Goal: Navigation & Orientation: Find specific page/section

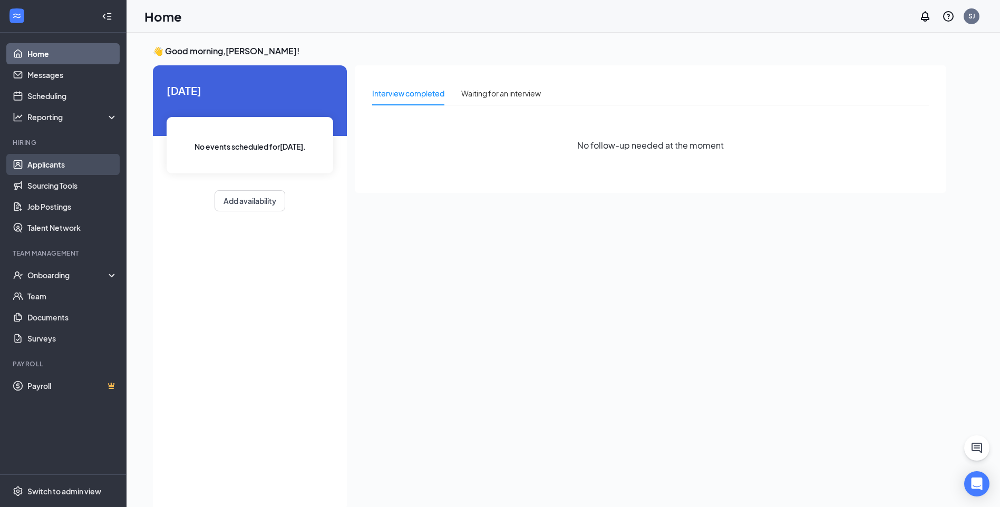
click at [57, 165] on link "Applicants" at bounding box center [72, 164] width 90 height 21
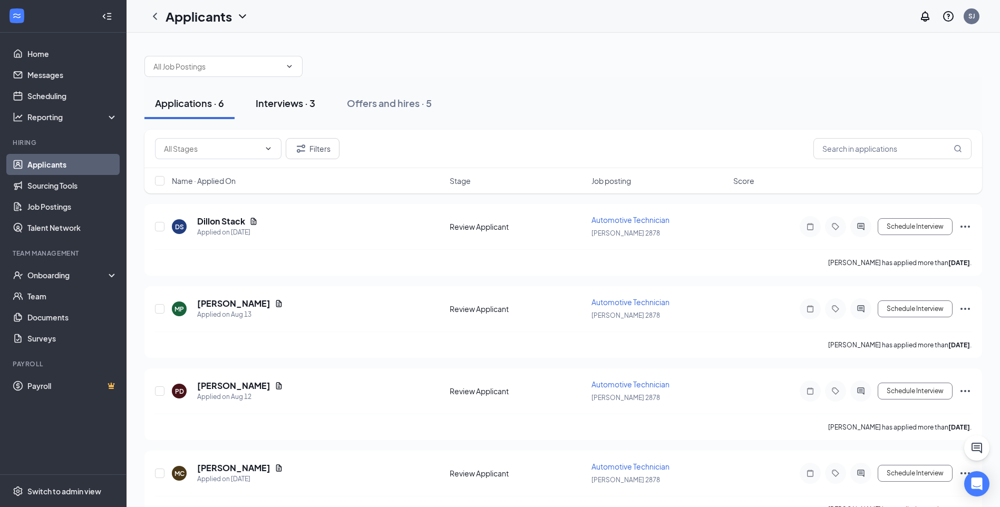
click at [279, 103] on div "Interviews · 3" at bounding box center [286, 102] width 60 height 13
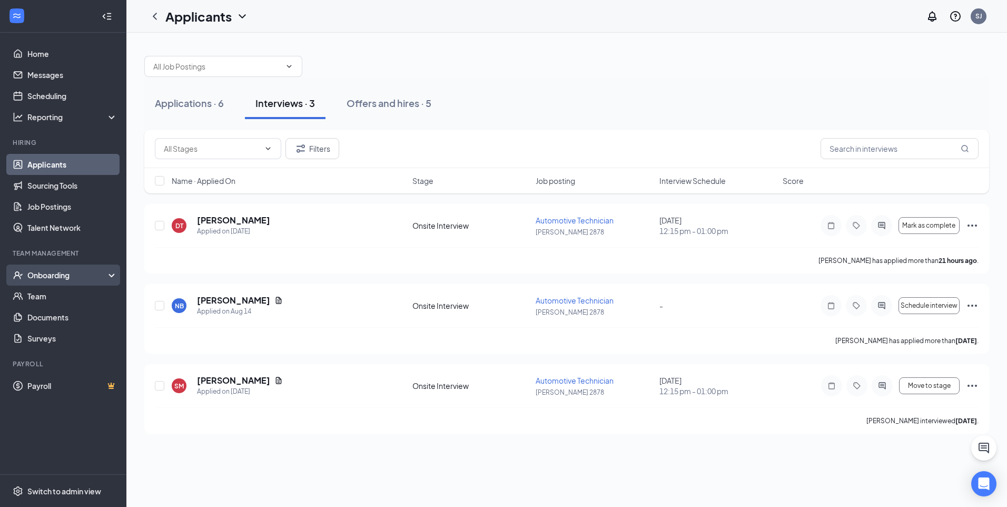
click at [55, 277] on div "Onboarding" at bounding box center [67, 275] width 81 height 11
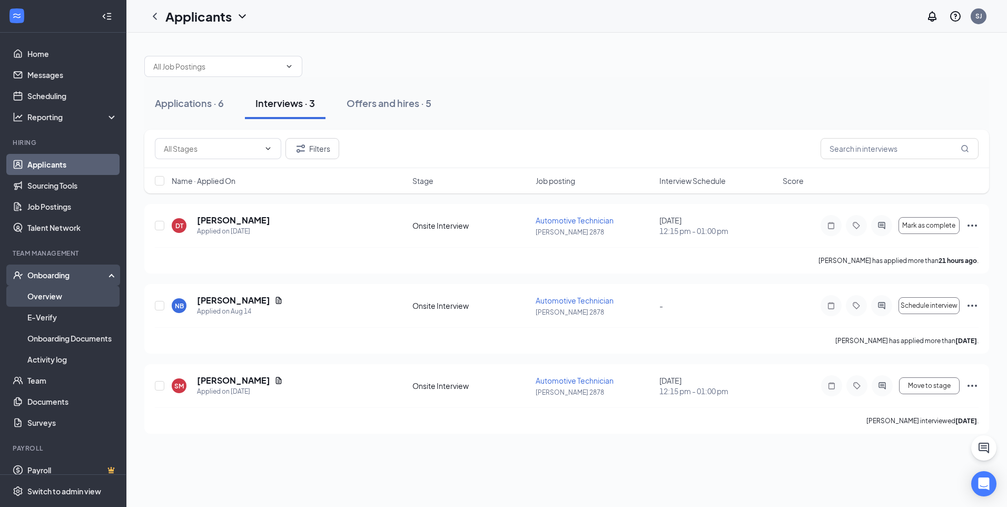
click at [55, 299] on link "Overview" at bounding box center [72, 296] width 90 height 21
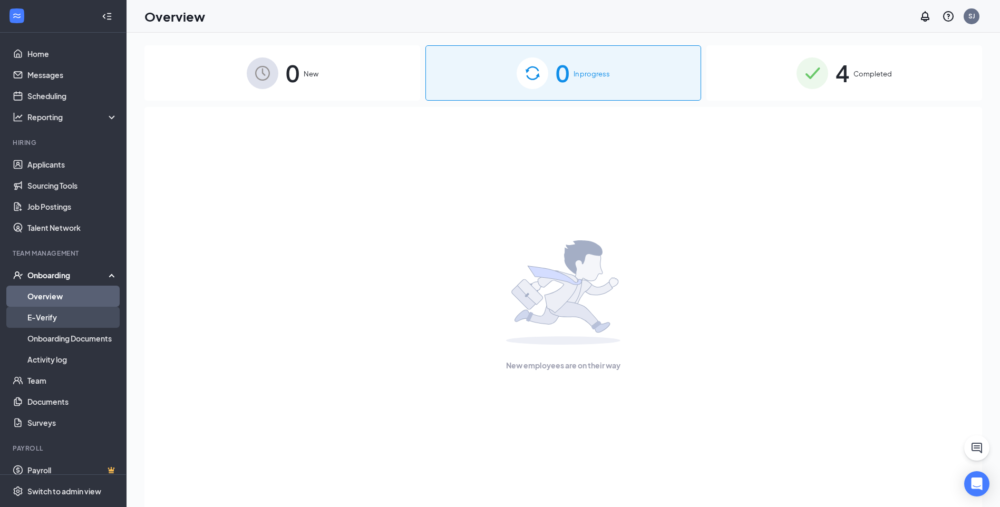
click at [55, 318] on link "E-Verify" at bounding box center [72, 317] width 90 height 21
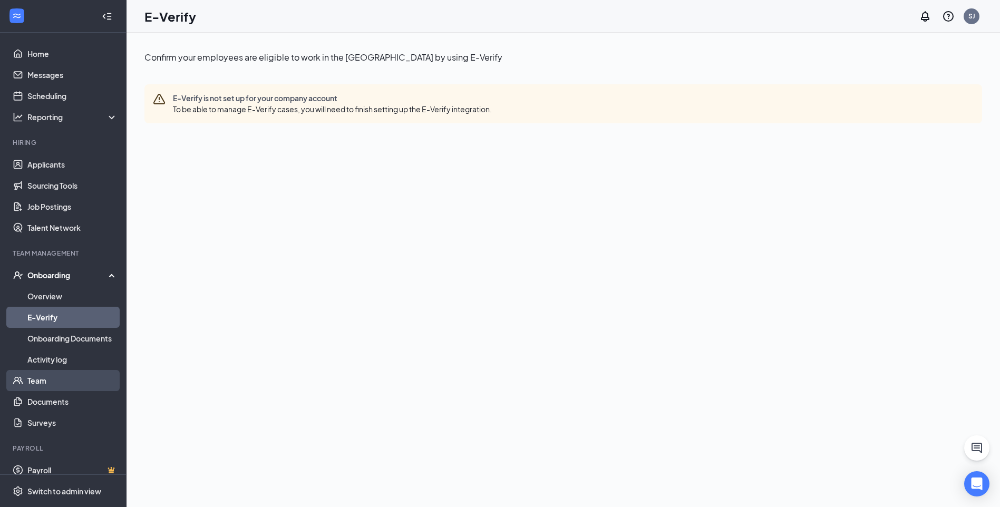
click at [57, 371] on link "Team" at bounding box center [72, 380] width 90 height 21
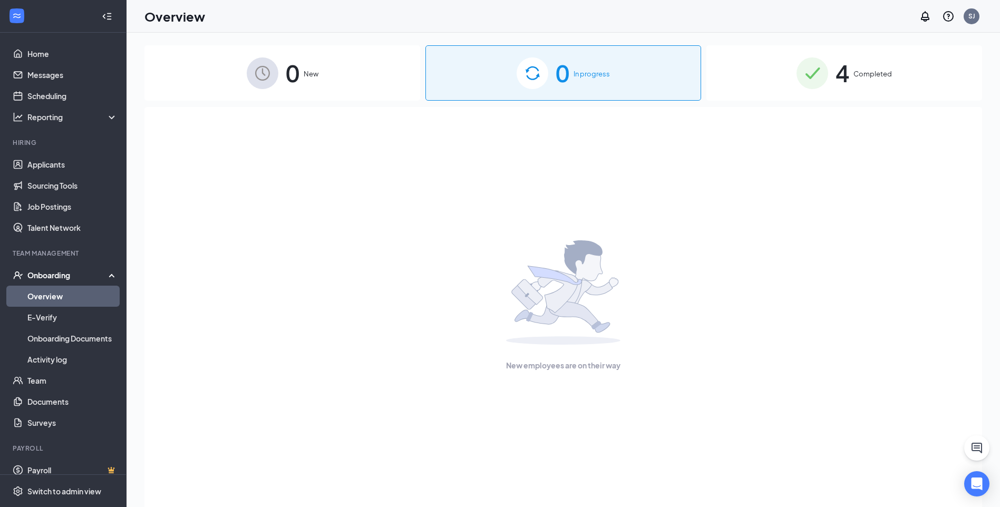
click at [866, 75] on span "Completed" at bounding box center [872, 73] width 38 height 11
